Goal: Transaction & Acquisition: Purchase product/service

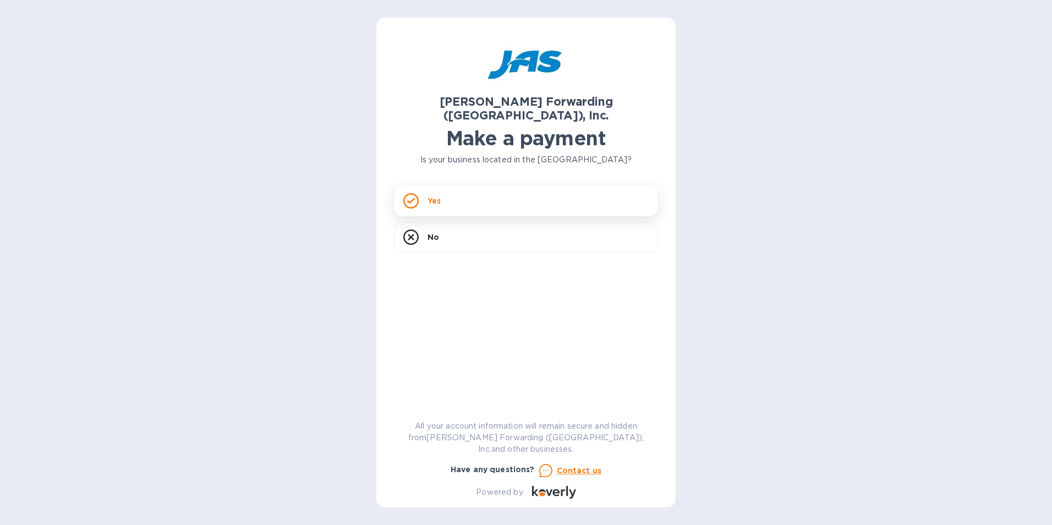
click at [427, 195] on p "Yes" at bounding box center [433, 200] width 13 height 11
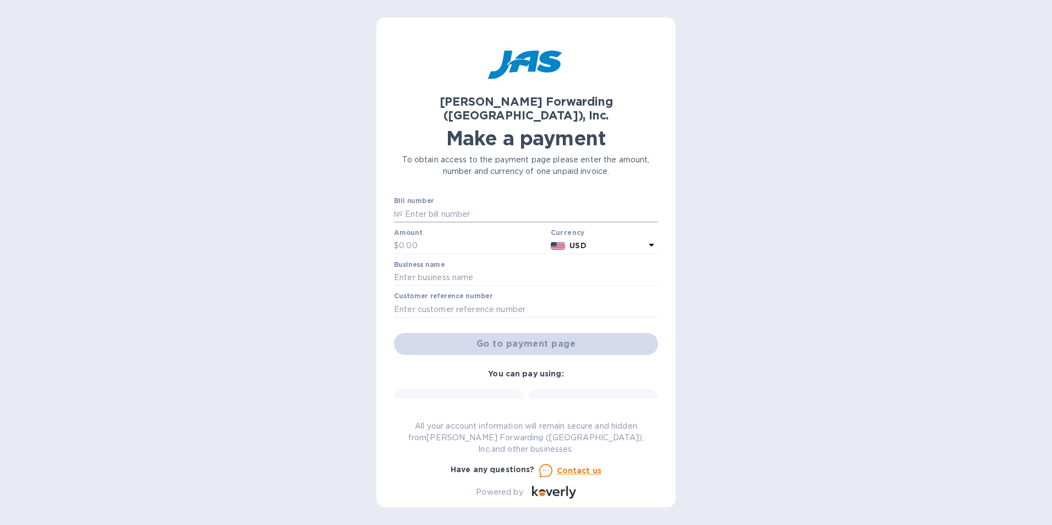
click at [405, 206] on input "text" at bounding box center [530, 214] width 255 height 17
drag, startPoint x: 514, startPoint y: 199, endPoint x: 401, endPoint y: 203, distance: 113.4
click at [391, 202] on div "[PERSON_NAME] Forwarding ([GEOGRAPHIC_DATA]), Inc. Make a payment To obtain acc…" at bounding box center [525, 263] width 299 height 490
type input "LAX503392175 & LAX503392621"
click at [430, 238] on input "text" at bounding box center [472, 246] width 147 height 17
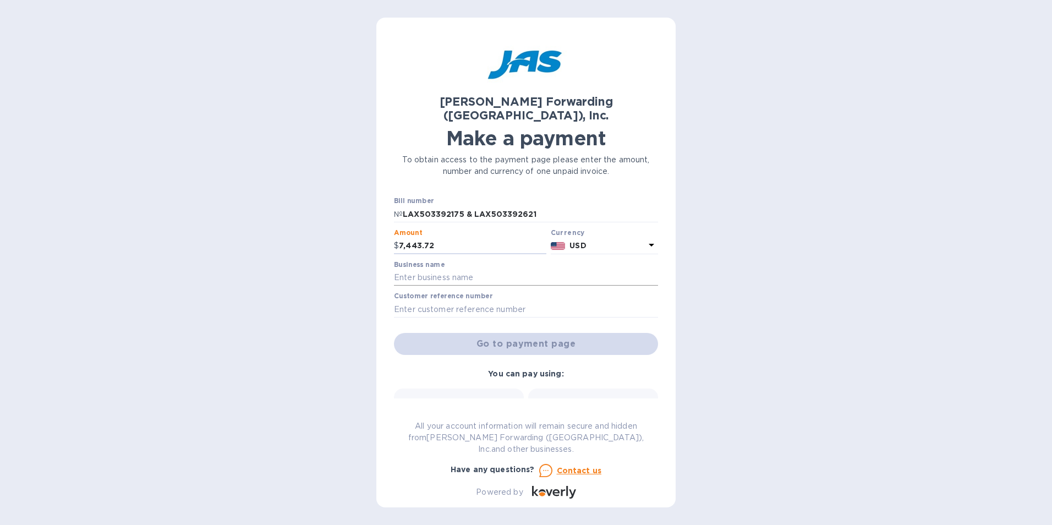
type input "7,443.72"
click at [438, 270] on input "text" at bounding box center [526, 278] width 264 height 17
type input "PREMIER MAGNETICS"
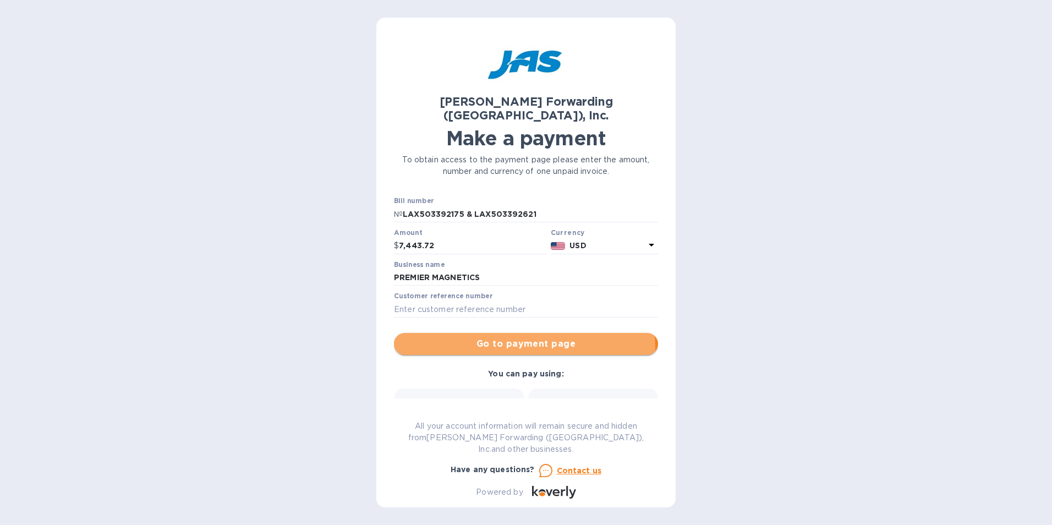
click at [518, 337] on span "Go to payment page" at bounding box center [526, 343] width 246 height 13
